Goal: Entertainment & Leisure: Consume media (video, audio)

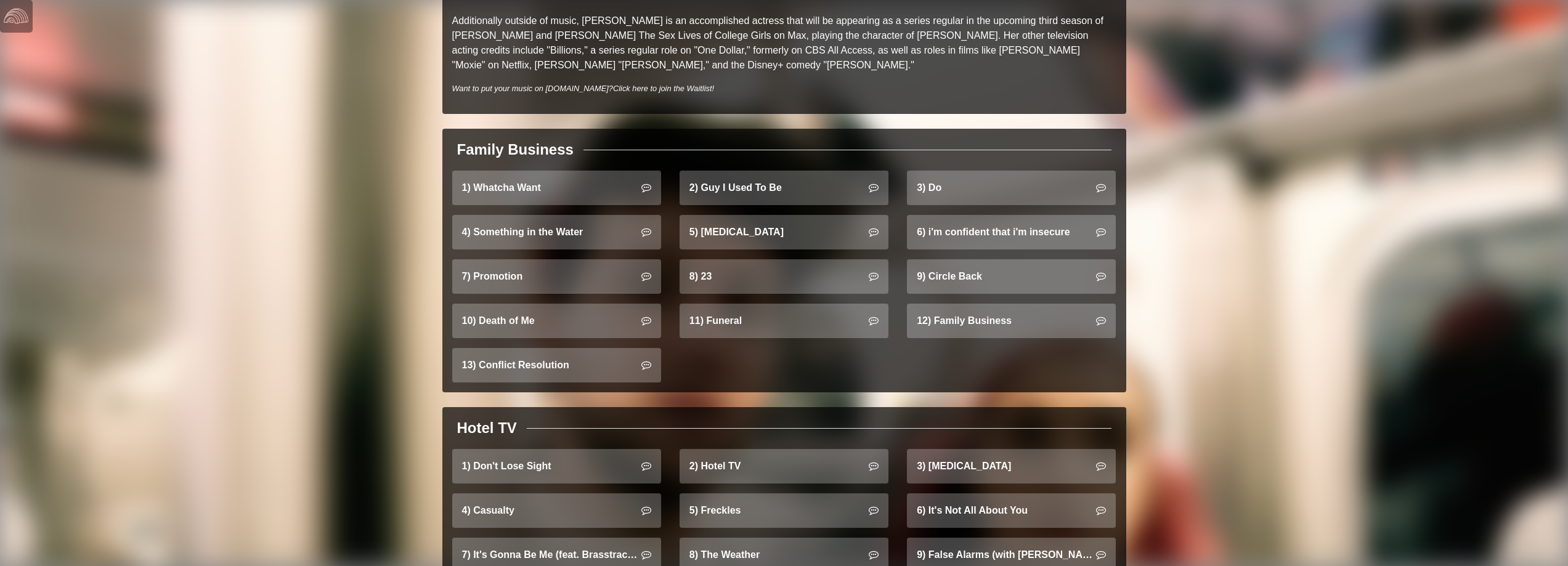
scroll to position [739, 0]
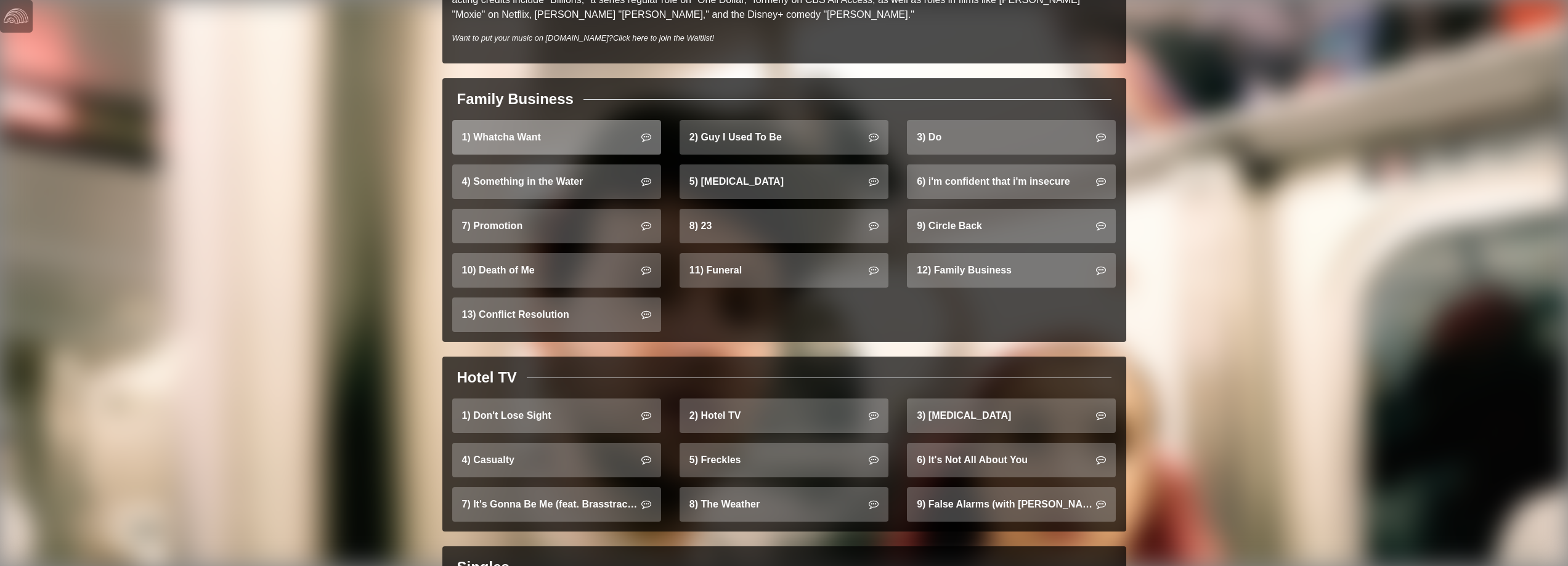
click at [507, 123] on link "1) Whatcha Want" at bounding box center [556, 137] width 209 height 35
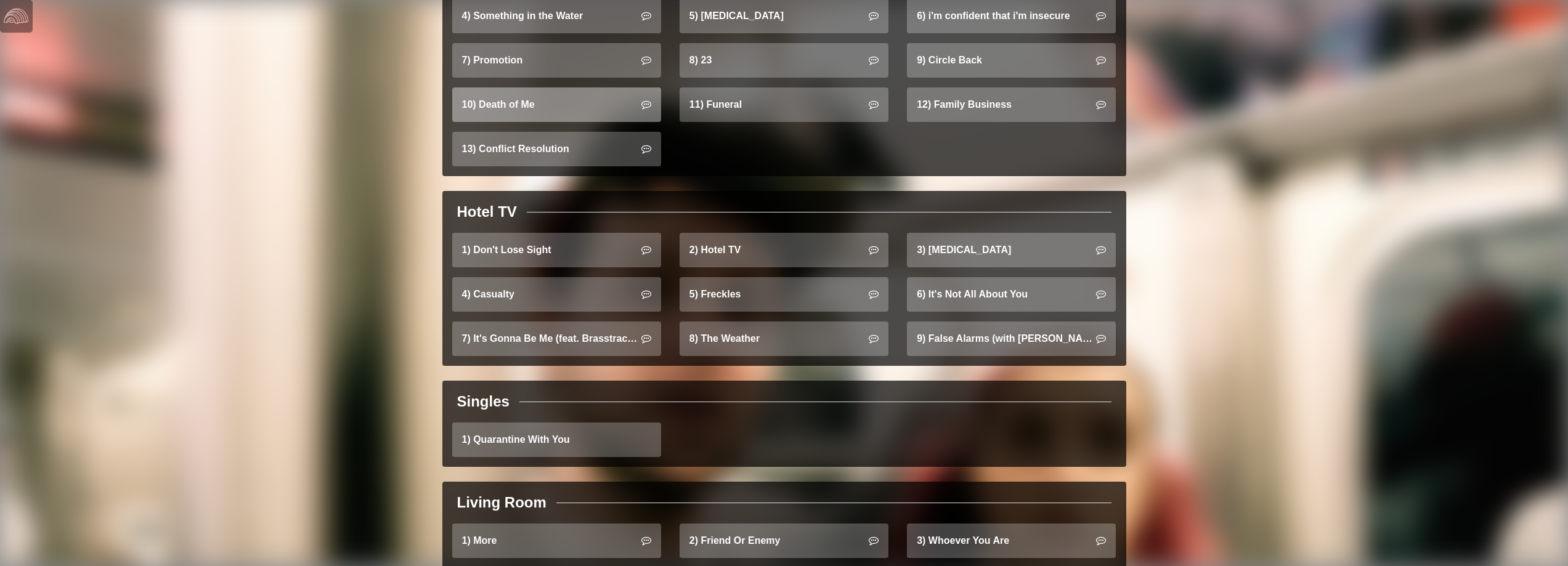
scroll to position [915, 0]
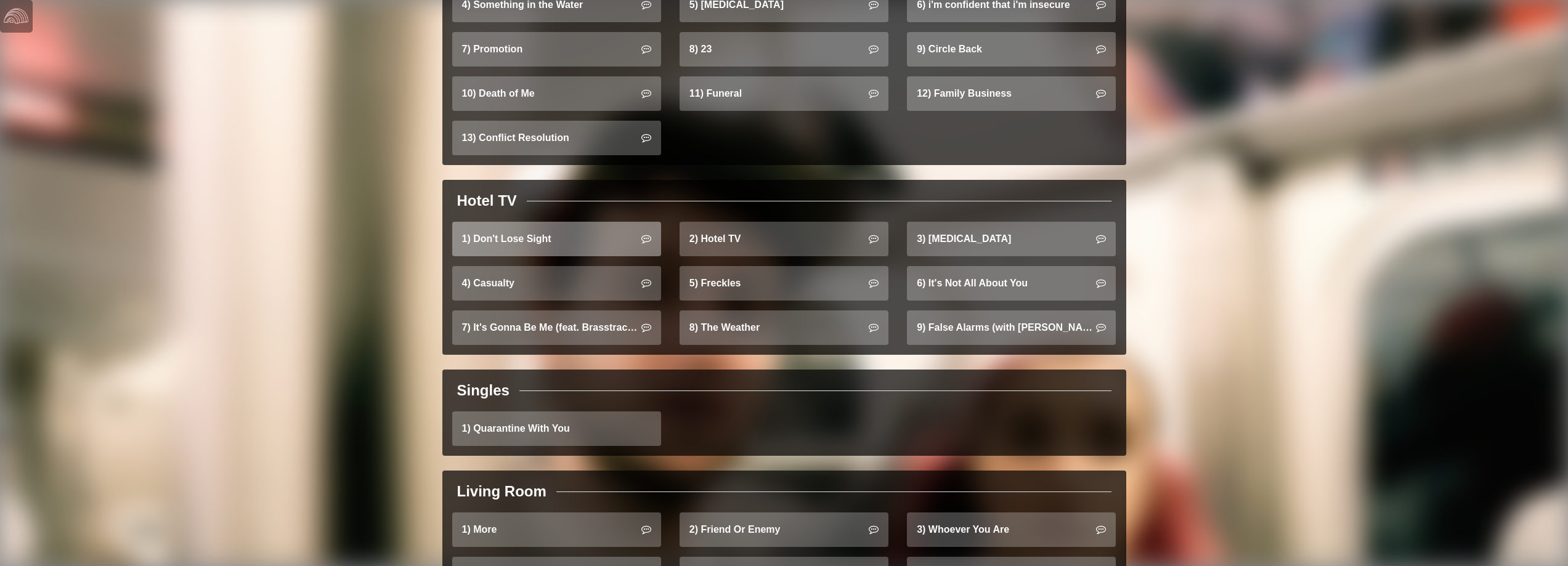
click at [540, 227] on link "1) Don't Lose Sight" at bounding box center [556, 238] width 209 height 35
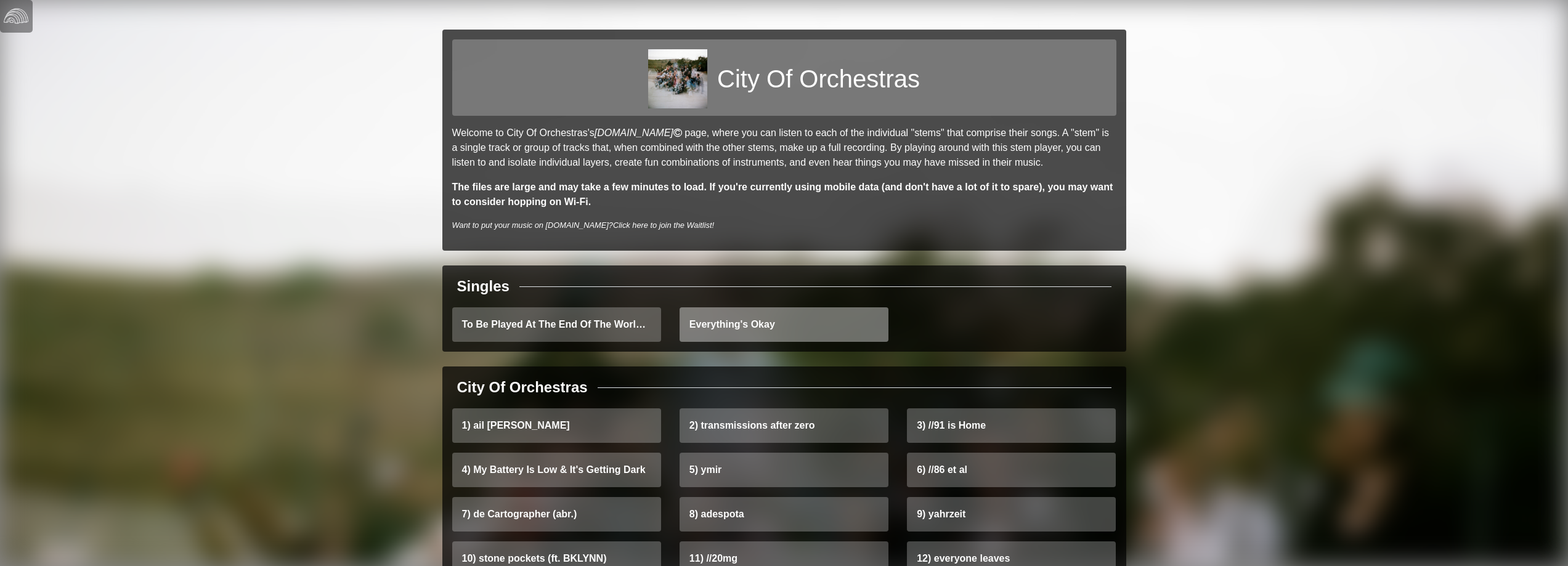
click at [708, 324] on link "Everything's Okay" at bounding box center [784, 324] width 209 height 35
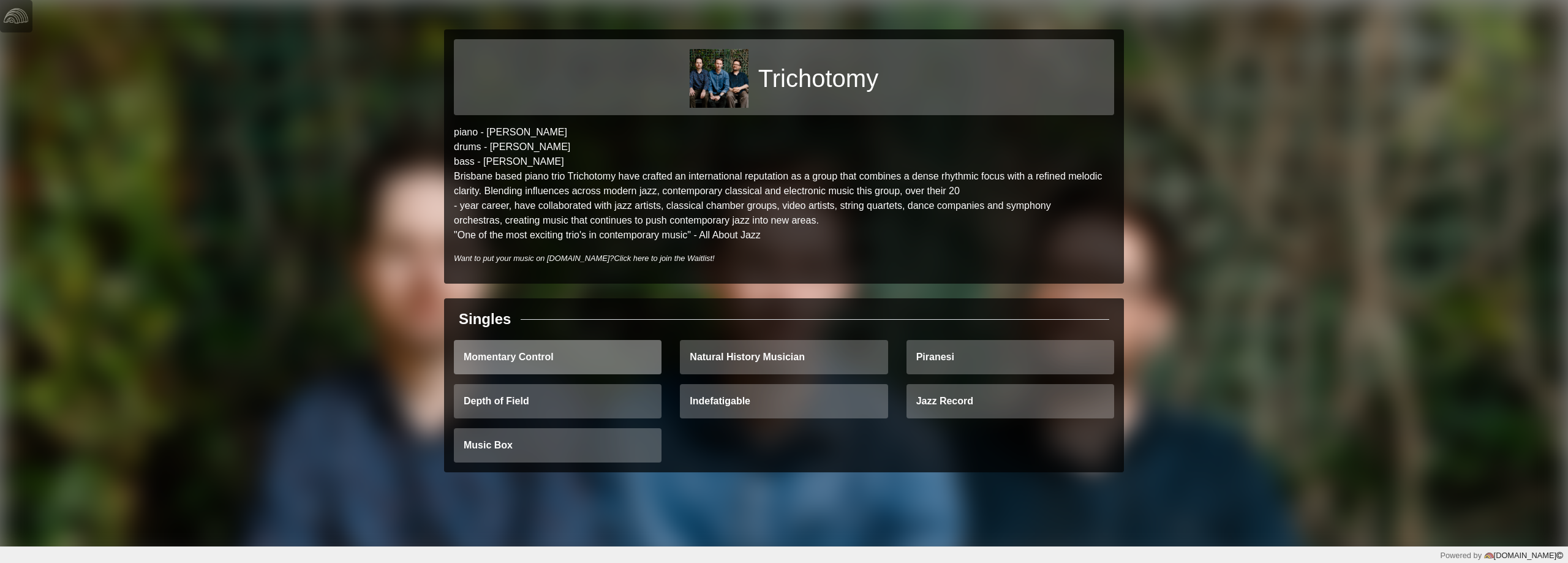
click at [543, 347] on link "Momentary Control" at bounding box center [558, 357] width 207 height 34
